Goal: Task Accomplishment & Management: Use online tool/utility

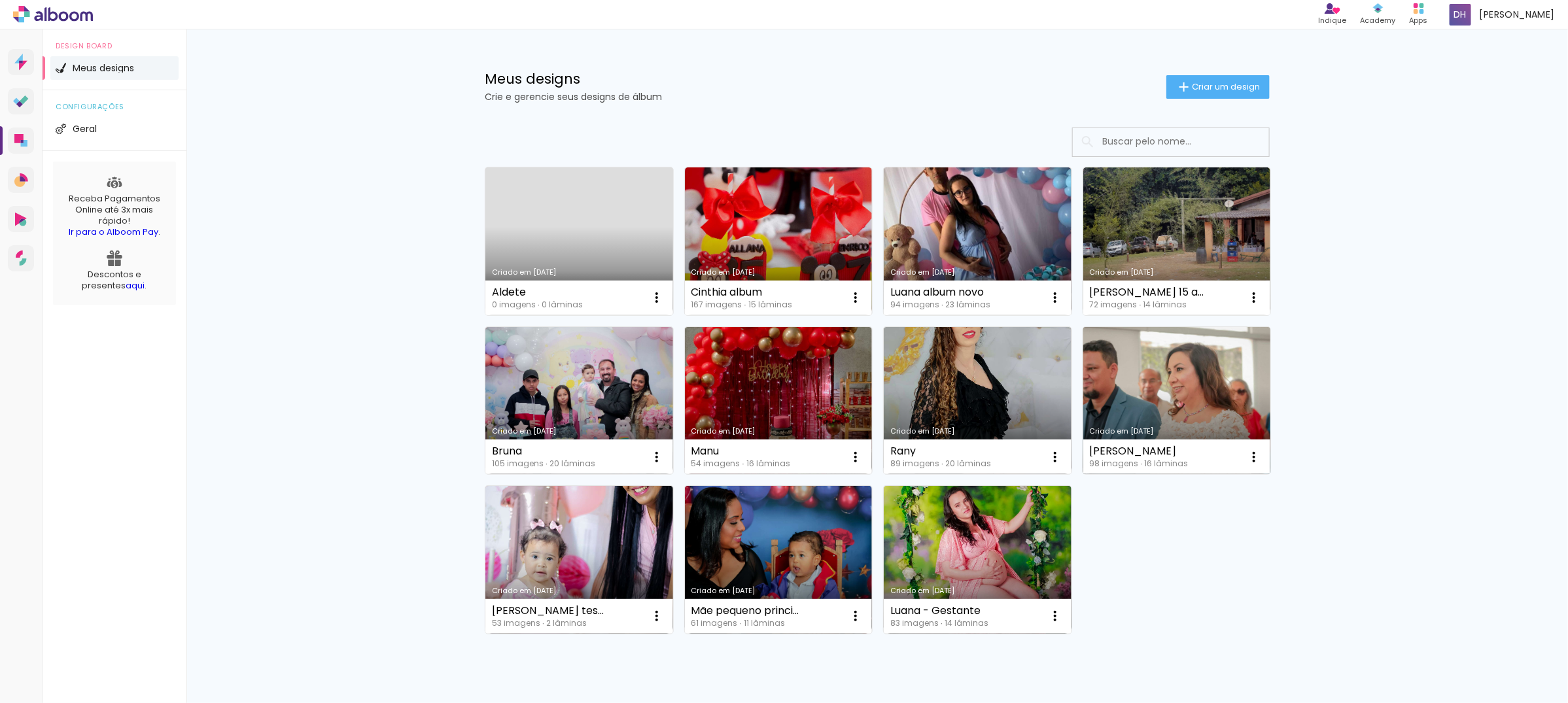
click at [1125, 453] on div "[PERSON_NAME]" at bounding box center [1139, 450] width 99 height 10
click at [1152, 345] on link "Criado em [DATE]" at bounding box center [1176, 400] width 187 height 147
click at [0, 0] on neon-animated-pages "Confirmar Cancelar" at bounding box center [0, 0] width 0 height 0
